Goal: Submit feedback/report problem: Submit feedback/report problem

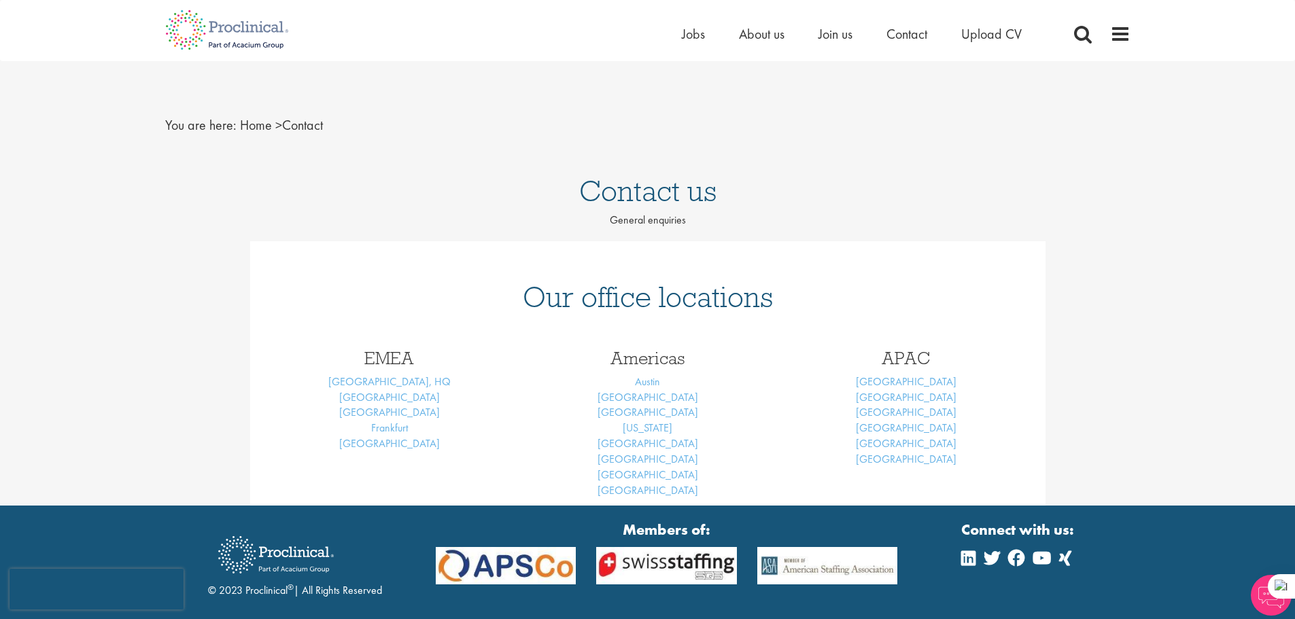
click at [677, 198] on h1 "Contact us" at bounding box center [647, 191] width 1295 height 30
click at [663, 223] on p "General enquiries" at bounding box center [647, 221] width 1295 height 16
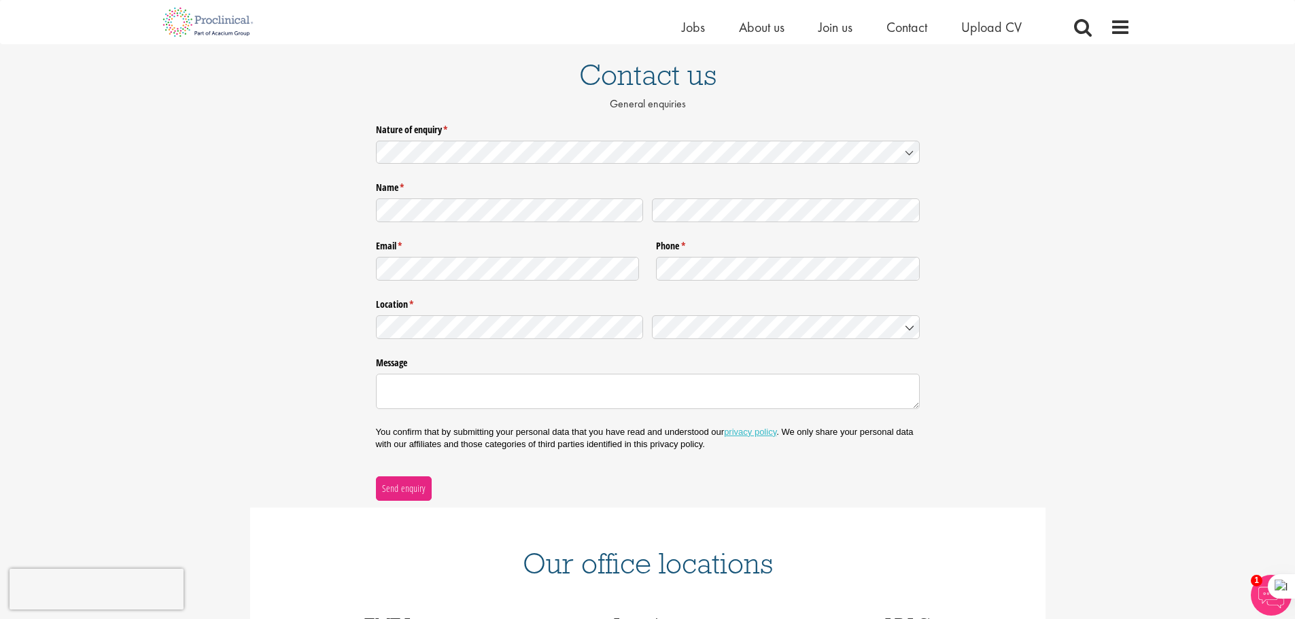
scroll to position [68, 0]
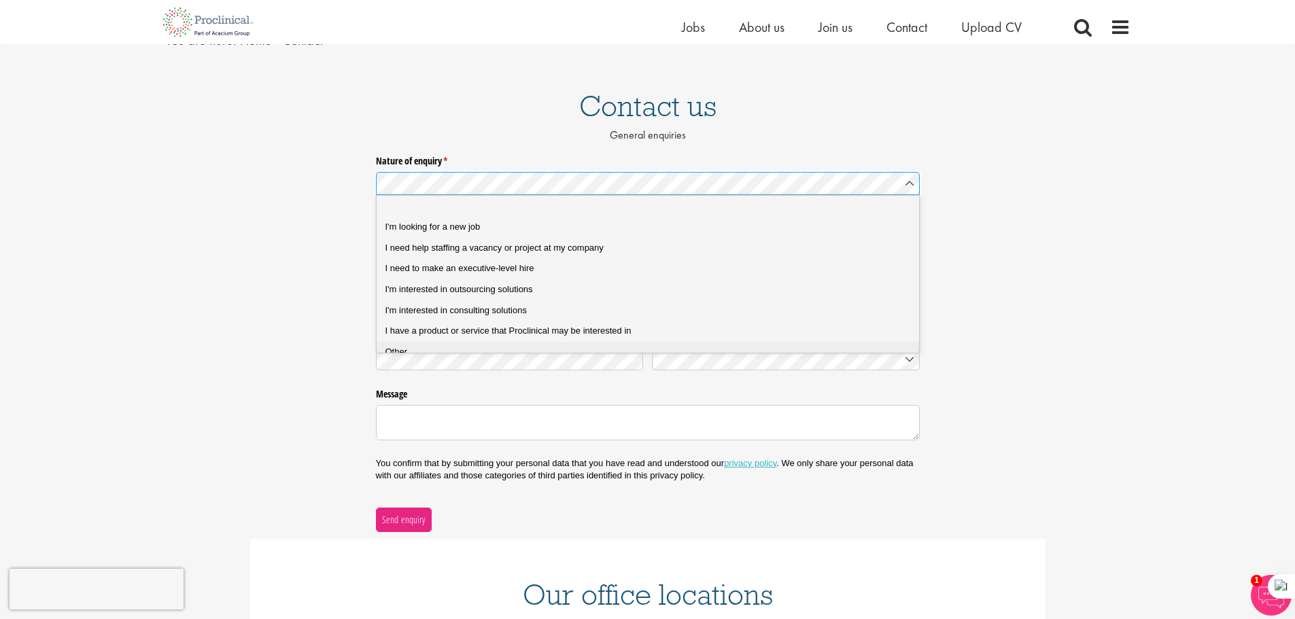
click at [410, 360] on li "Other" at bounding box center [653, 352] width 553 height 21
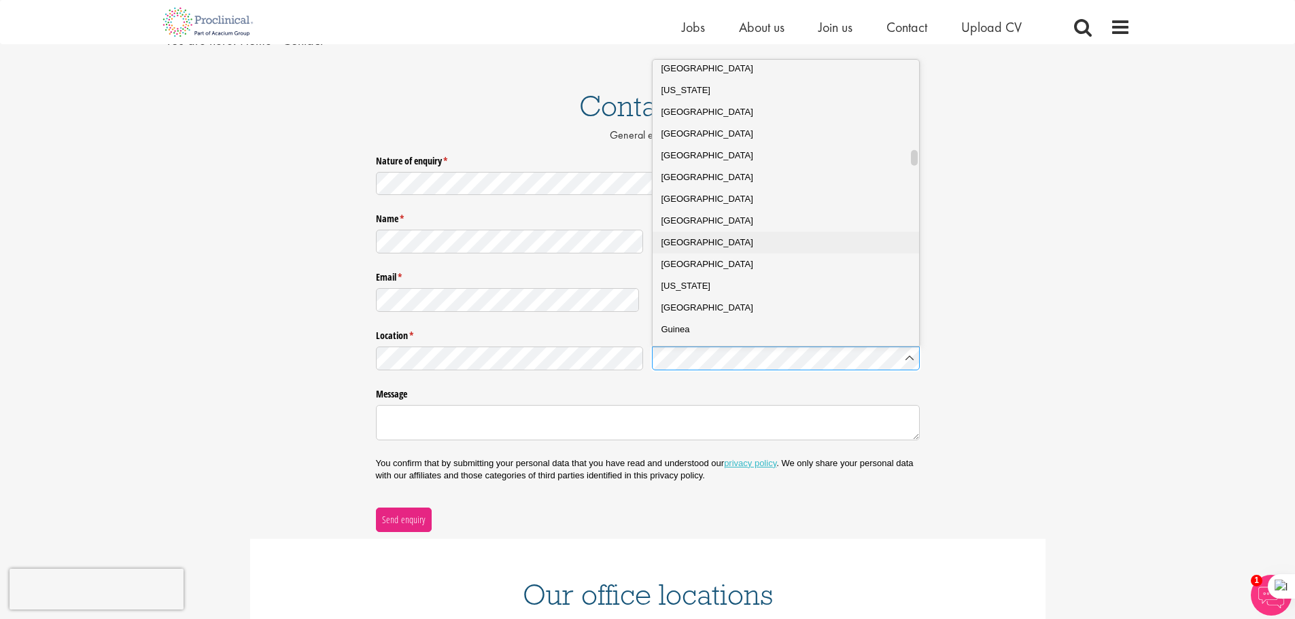
scroll to position [1631, 0]
click at [684, 141] on span "[GEOGRAPHIC_DATA]" at bounding box center [707, 135] width 92 height 10
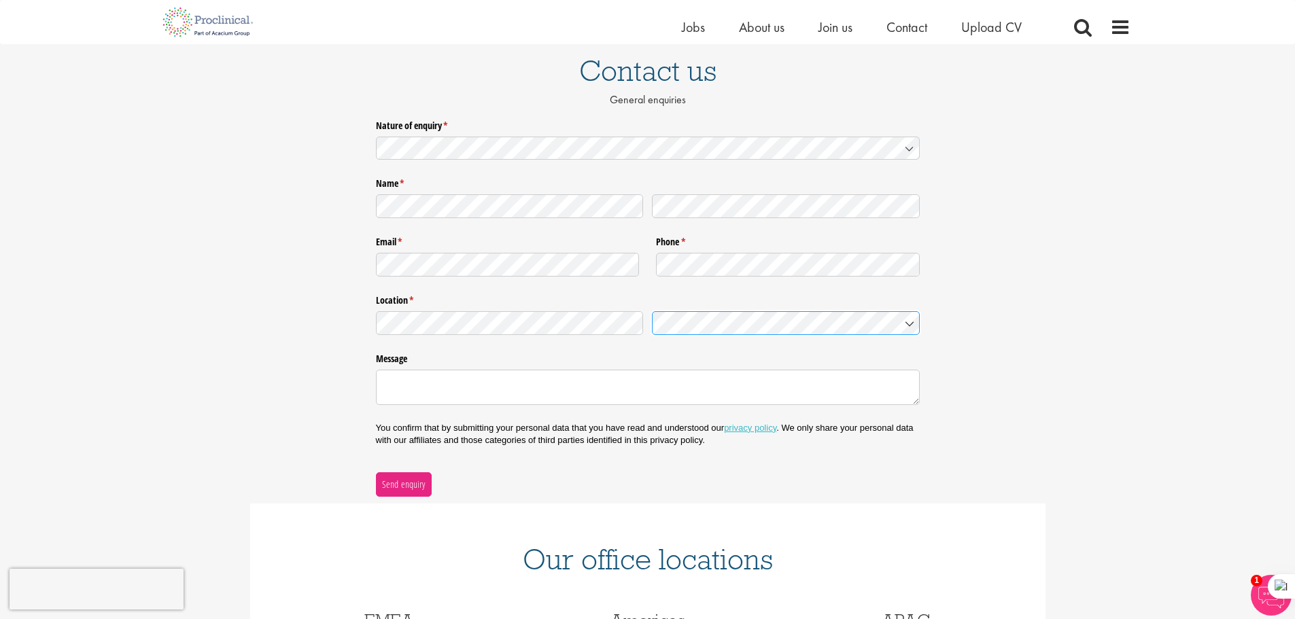
scroll to position [136, 0]
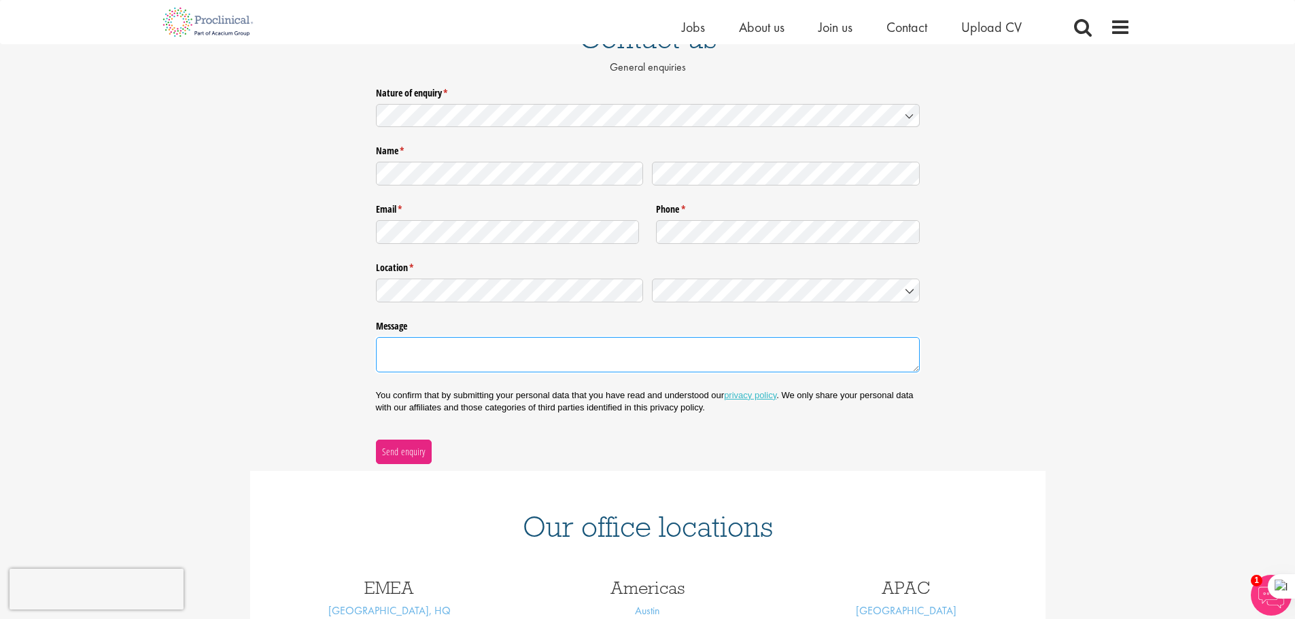
click at [443, 349] on textarea "Message" at bounding box center [648, 354] width 544 height 35
paste textarea "Hello dear supplier, Due to quality and compliance reasons, we are reconciling …"
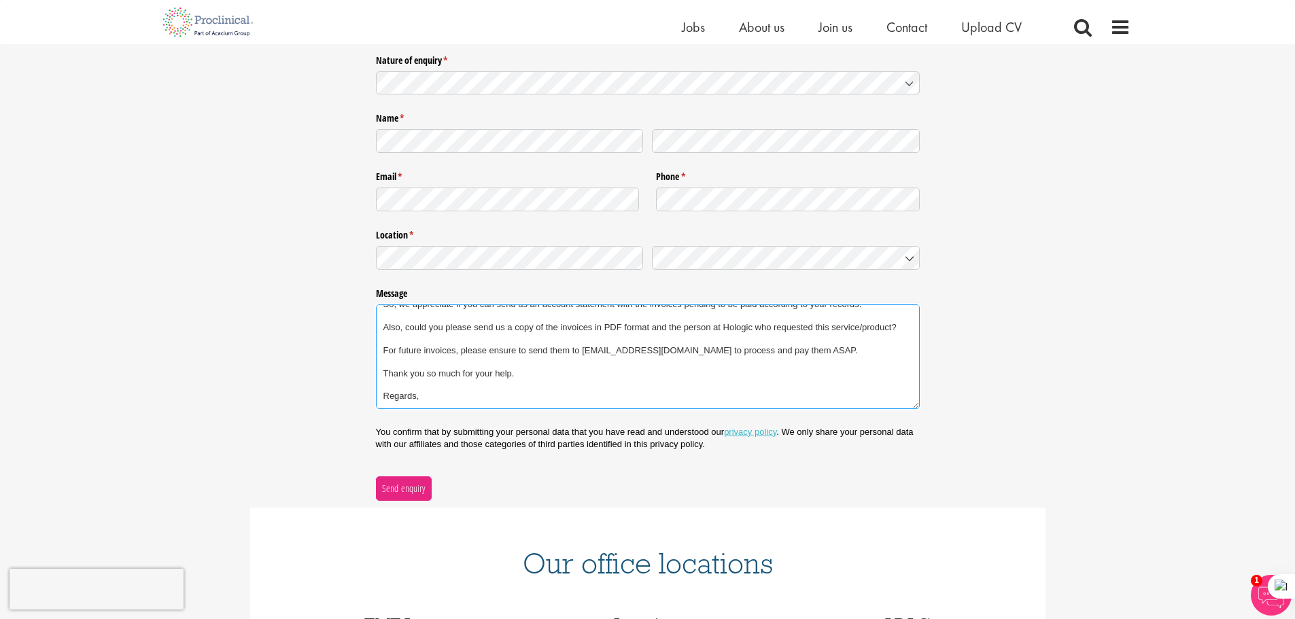
scroll to position [340, 0]
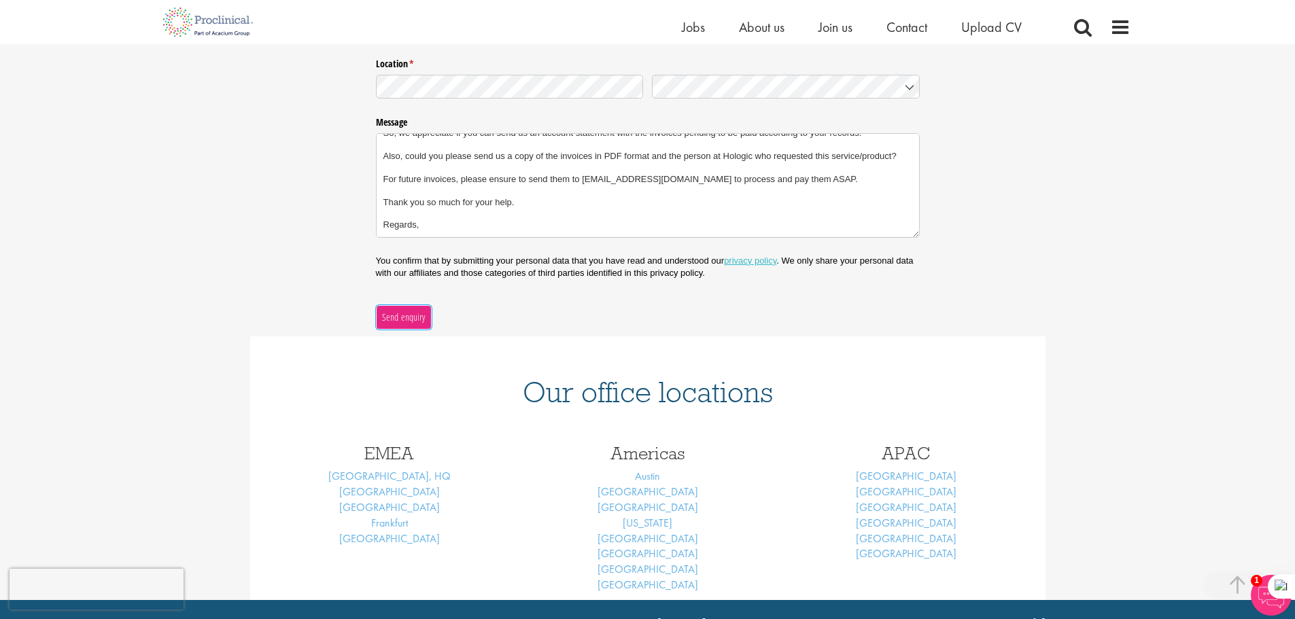
type textarea "Hello dear supplier, Due to quality and compliance reasons, we are reconciling …"
click at [410, 325] on button "Send enquiry" at bounding box center [404, 317] width 56 height 24
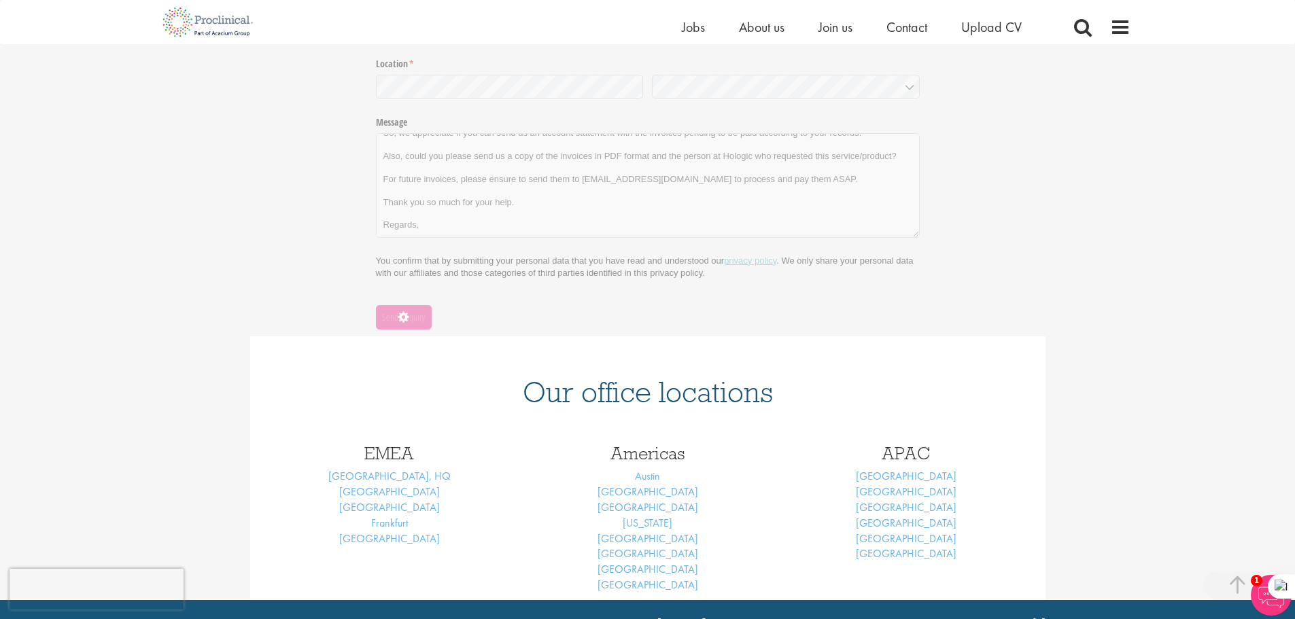
scroll to position [0, 0]
